Goal: Book appointment/travel/reservation

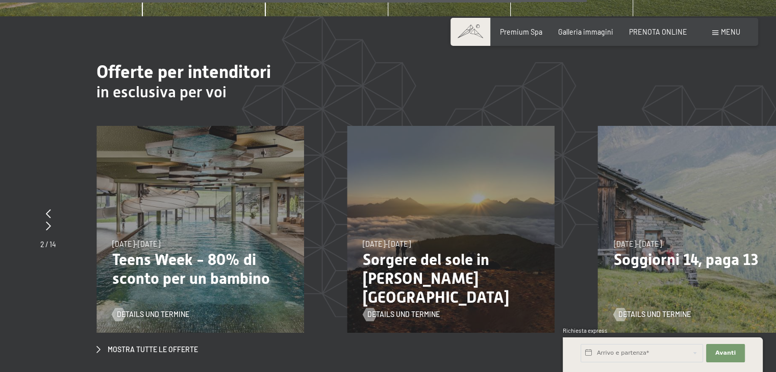
scroll to position [3245, 0]
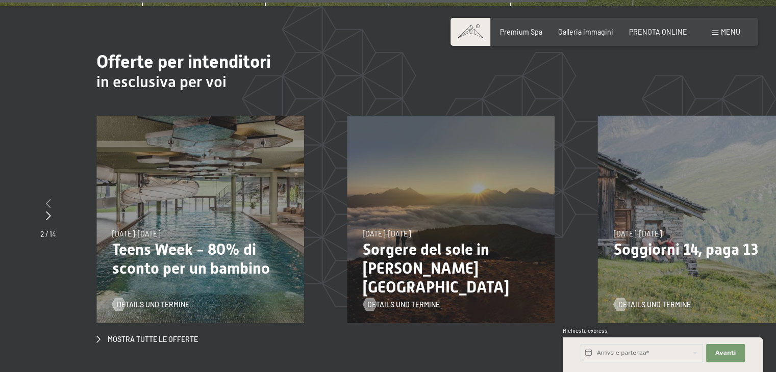
click at [47, 199] on icon at bounding box center [48, 203] width 5 height 9
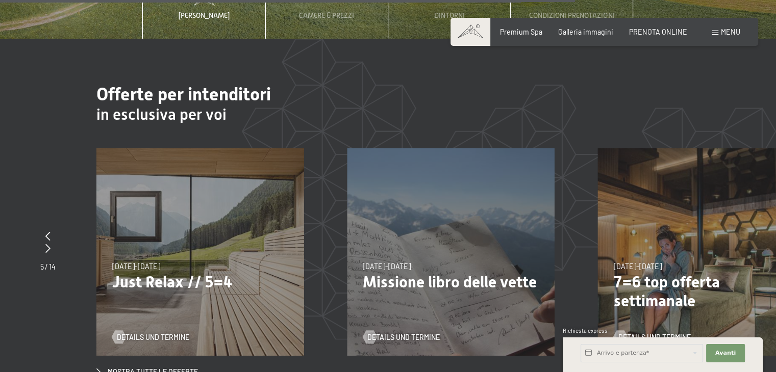
scroll to position [3214, 0]
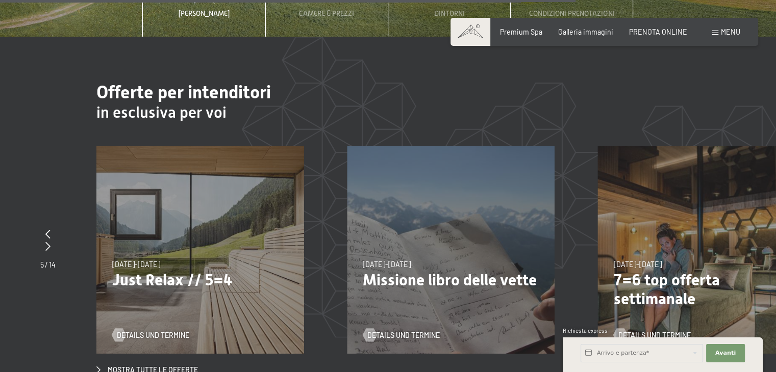
click at [163, 271] on p "Just Relax // 5=4" at bounding box center [200, 280] width 176 height 19
click at [148, 330] on span "Details und Termine" at bounding box center [163, 335] width 72 height 10
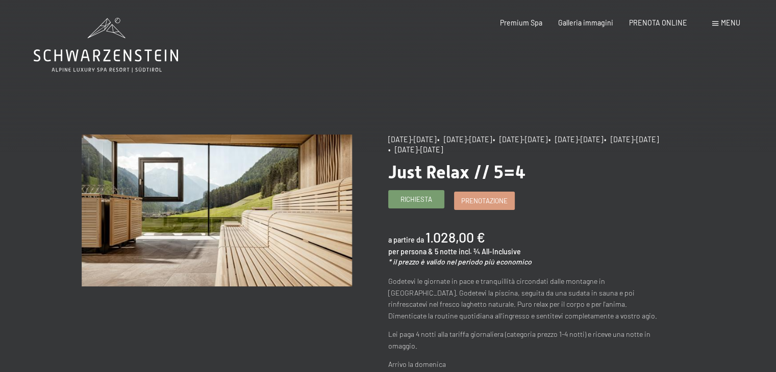
click at [417, 202] on span "Richiesta" at bounding box center [416, 199] width 32 height 9
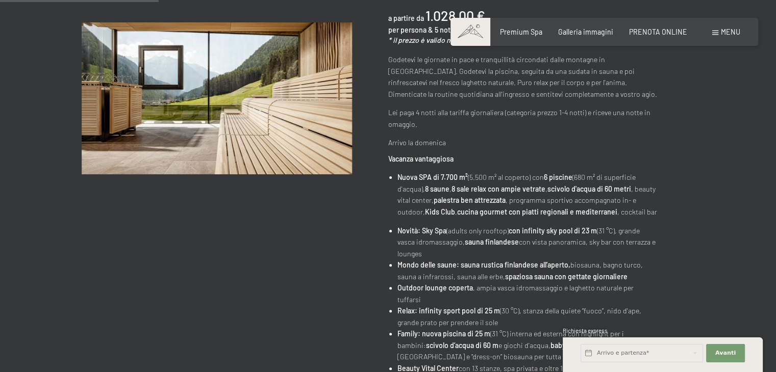
scroll to position [225, 0]
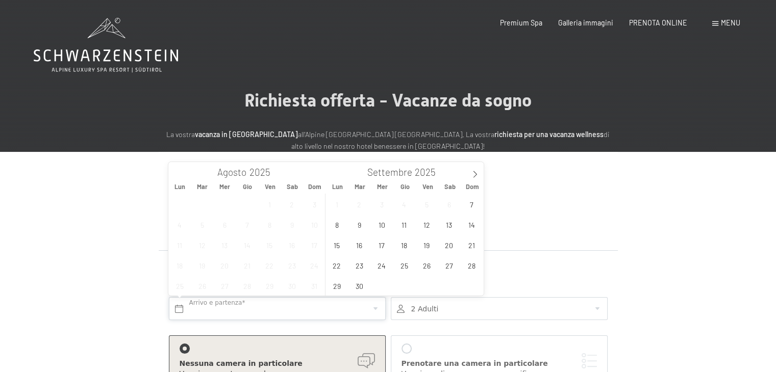
click at [228, 305] on input "text" at bounding box center [277, 308] width 217 height 23
click at [471, 201] on span "7" at bounding box center [471, 204] width 20 height 20
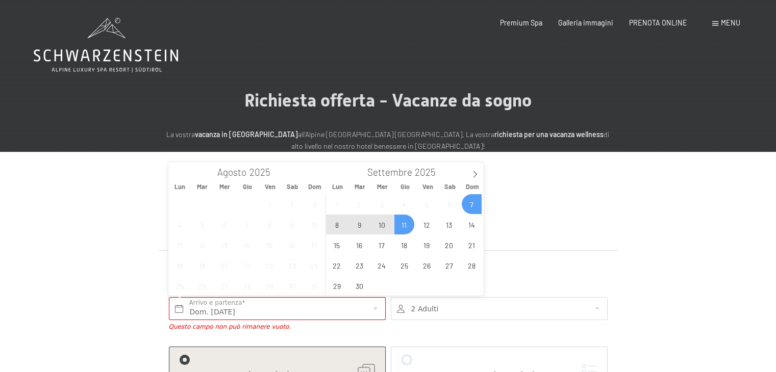
click at [405, 222] on span "11" at bounding box center [404, 225] width 20 height 20
type input "Dom. 07/09/2025 - Gio. 11/09/2025"
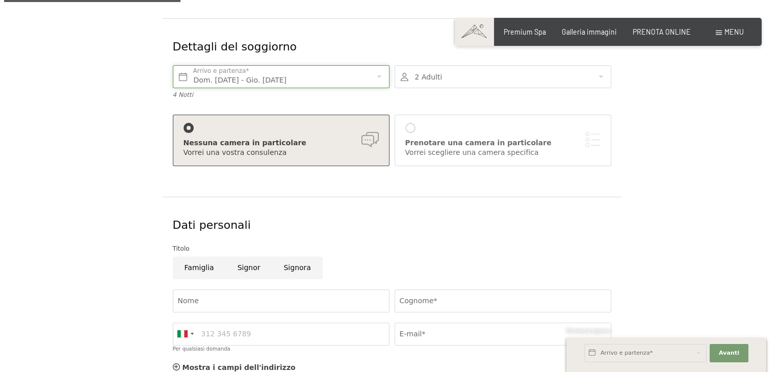
scroll to position [236, 0]
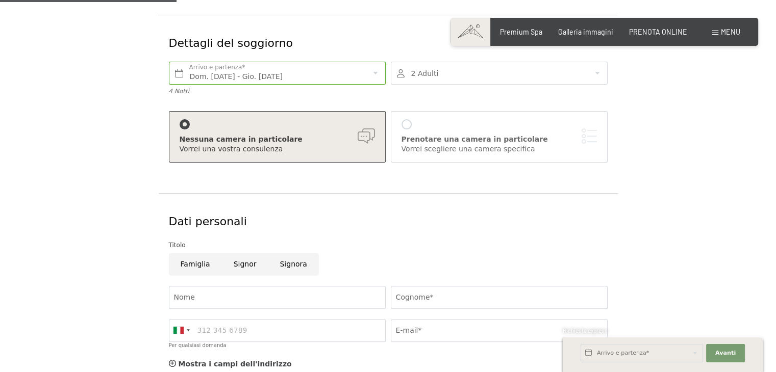
click at [405, 123] on div at bounding box center [406, 124] width 10 height 10
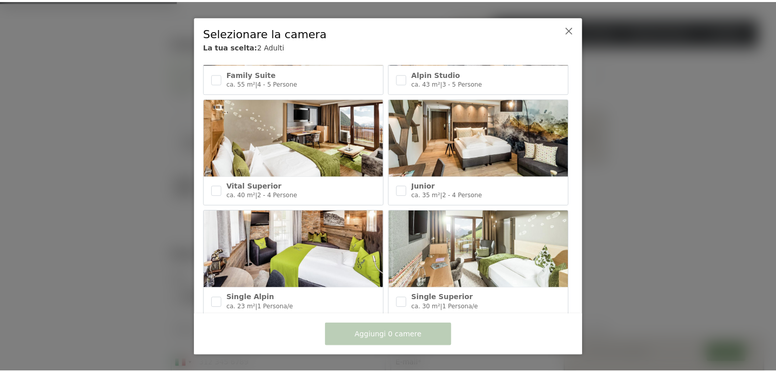
scroll to position [425, 0]
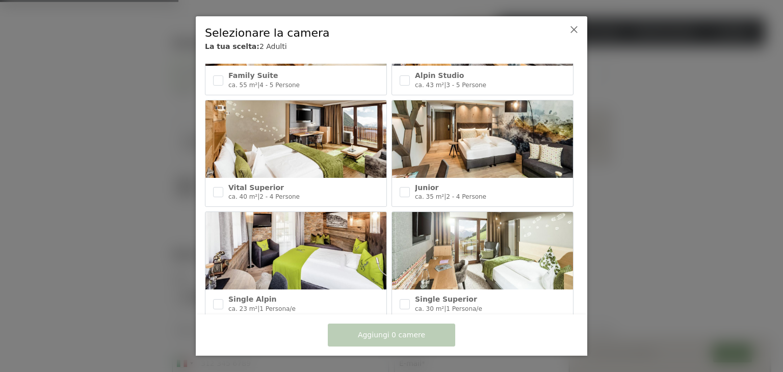
click at [467, 119] on img at bounding box center [482, 139] width 181 height 78
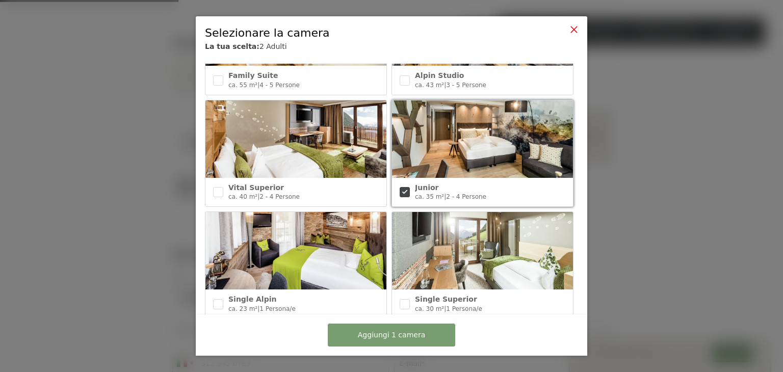
click at [575, 29] on icon at bounding box center [574, 29] width 8 height 8
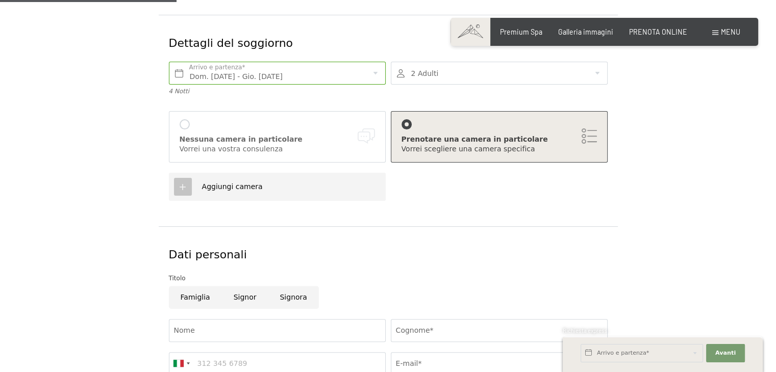
click at [253, 189] on span "Aggiungi camera" at bounding box center [232, 187] width 61 height 8
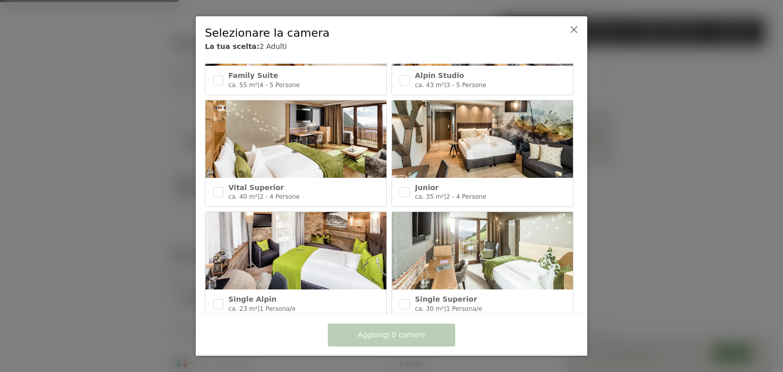
click at [442, 127] on img at bounding box center [482, 139] width 181 height 78
checkbox input "true"
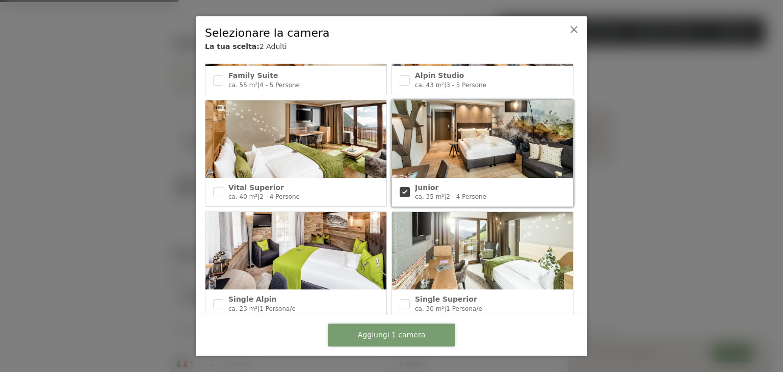
click at [390, 336] on span "Aggiungi 1 camera" at bounding box center [391, 335] width 67 height 10
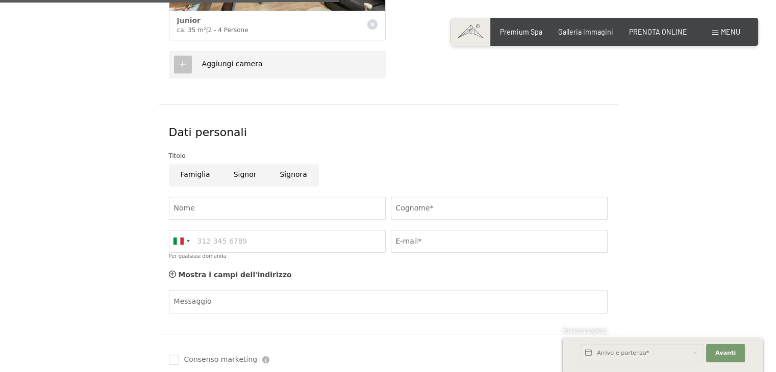
scroll to position [534, 0]
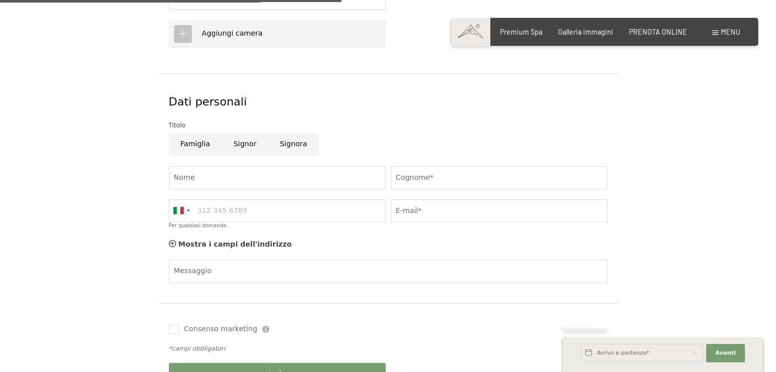
click at [201, 140] on input "Famiglia" at bounding box center [195, 144] width 53 height 23
radio input "true"
click at [210, 172] on input "Nome" at bounding box center [277, 177] width 217 height 23
type input "sandro"
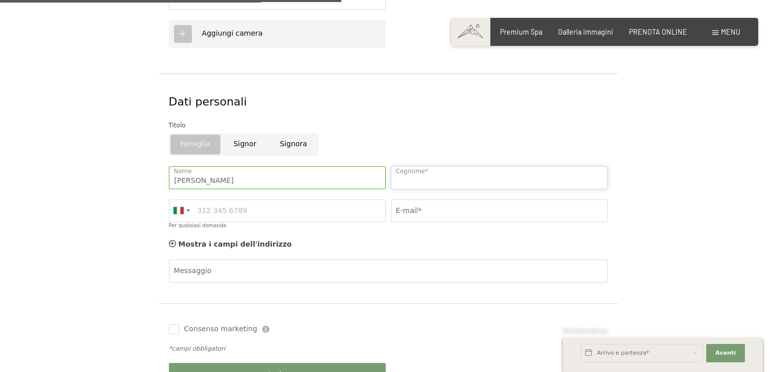
click at [455, 174] on input "Cognome*" at bounding box center [499, 177] width 217 height 23
type input "barison"
click at [273, 207] on input "Per qualsiasi domanda" at bounding box center [277, 210] width 217 height 23
type input "3400721315"
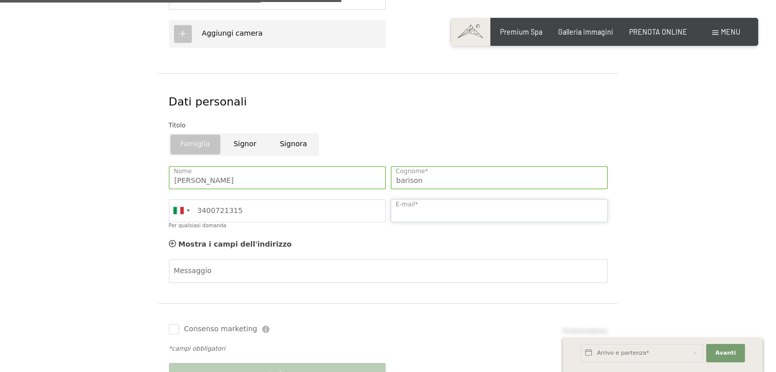
click at [414, 204] on input "E-mail*" at bounding box center [499, 210] width 217 height 23
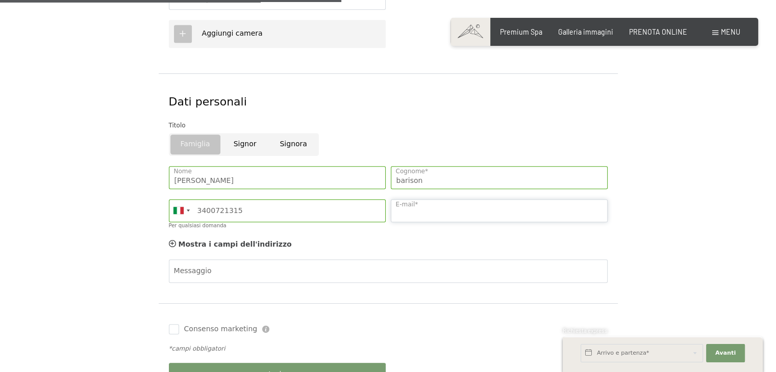
type input "sandro.barison62@gmail.com"
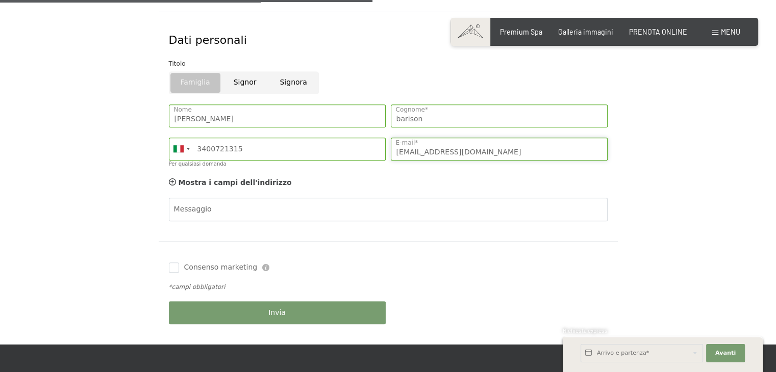
scroll to position [610, 0]
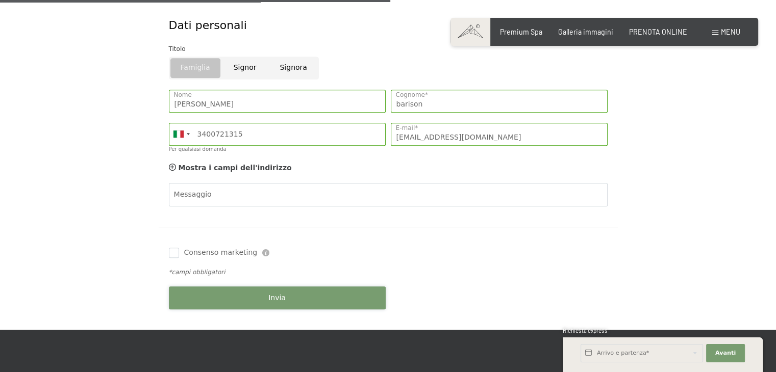
click at [265, 291] on button "Invia" at bounding box center [277, 298] width 217 height 23
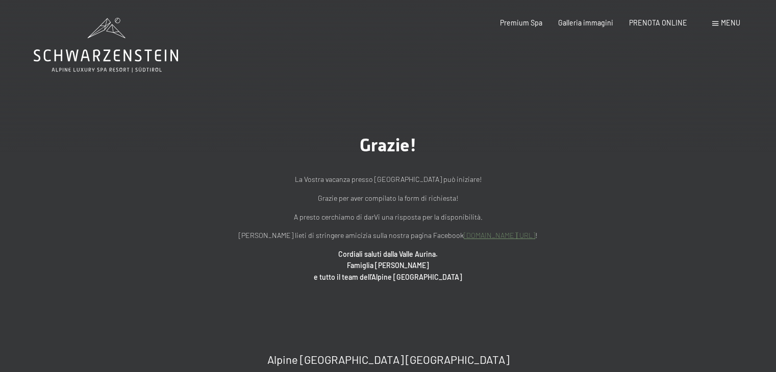
click at [265, 291] on div "Grazie! La Vostra vacanza presso l'Hotel Schwarzenstein può iniziare! Grazie pe…" at bounding box center [388, 209] width 776 height 238
click at [569, 21] on span "Galleria immagini" at bounding box center [585, 21] width 55 height 9
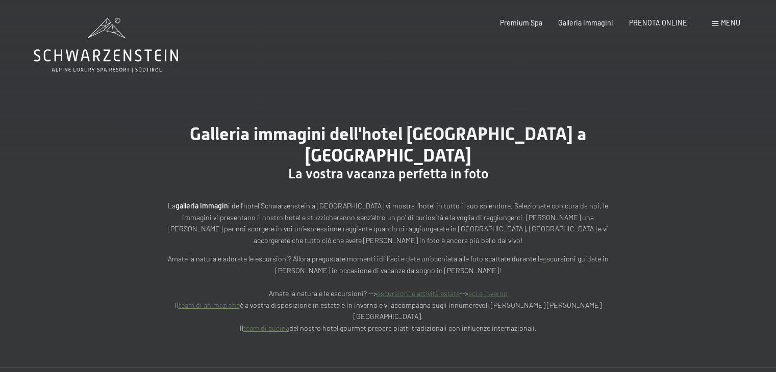
click at [569, 21] on span "Galleria immagini" at bounding box center [585, 22] width 55 height 9
